Goal: Task Accomplishment & Management: Manage account settings

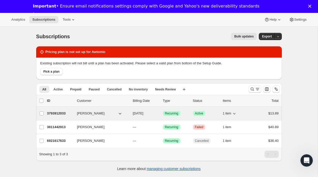
click at [77, 113] on span "[PERSON_NAME]" at bounding box center [91, 113] width 28 height 5
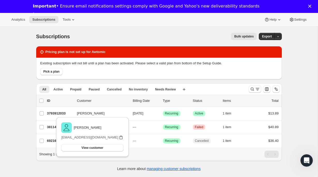
click at [121, 139] on icon "button" at bounding box center [121, 137] width 5 height 5
click at [106, 74] on div "Pick a plan" at bounding box center [158, 70] width 240 height 9
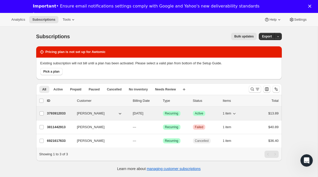
click at [56, 114] on p "3793912033" at bounding box center [60, 113] width 26 height 5
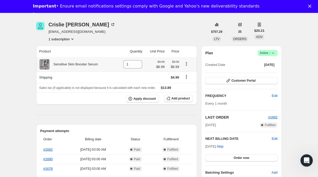
scroll to position [34, 0]
